Goal: Register for event/course

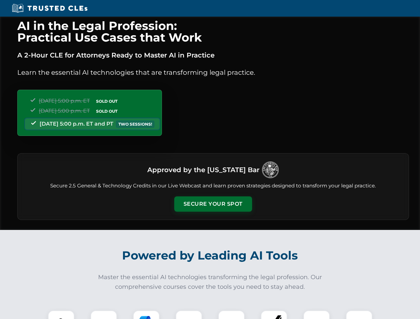
click at [213, 204] on button "Secure Your Spot" at bounding box center [213, 203] width 78 height 15
click at [61, 315] on img at bounding box center [60, 323] width 19 height 19
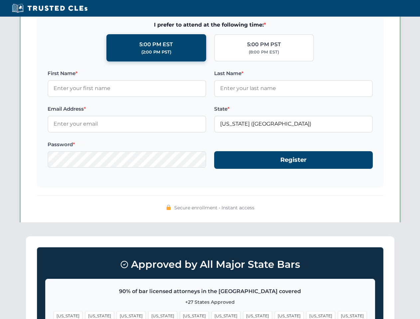
click at [243, 315] on span "[US_STATE]" at bounding box center [257, 316] width 29 height 10
click at [306, 315] on span "[US_STATE]" at bounding box center [320, 316] width 29 height 10
